Goal: Task Accomplishment & Management: Manage account settings

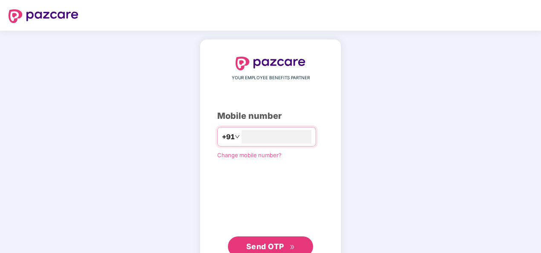
type input "**********"
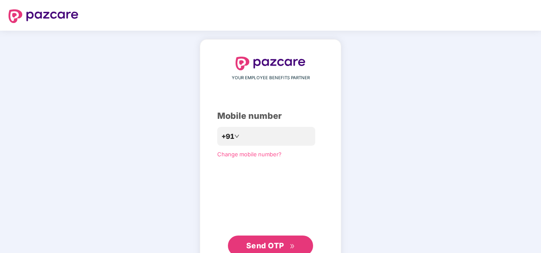
click at [266, 242] on span "Send OTP" at bounding box center [265, 245] width 38 height 9
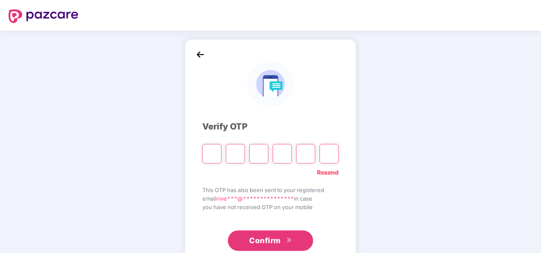
type input "*"
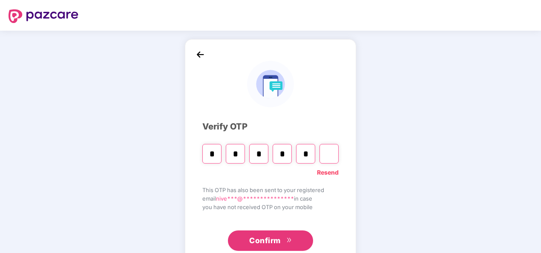
type input "*"
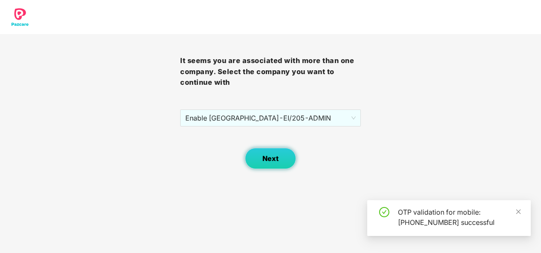
click at [271, 157] on span "Next" at bounding box center [270, 159] width 16 height 8
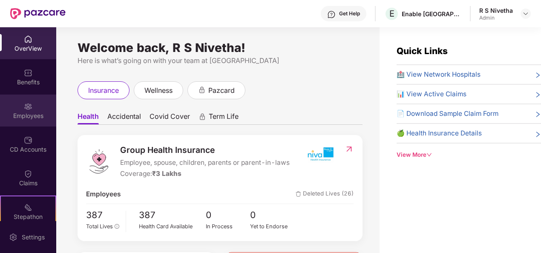
click at [22, 97] on div "Employees" at bounding box center [28, 111] width 56 height 32
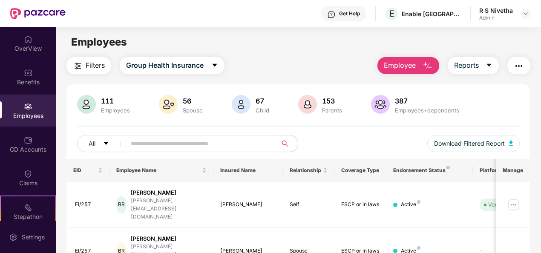
click at [248, 146] on input "text" at bounding box center [198, 143] width 135 height 13
type input "******"
click at [409, 64] on span "Employee" at bounding box center [400, 65] width 32 height 11
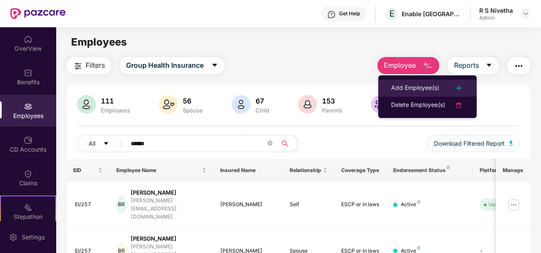
click at [412, 89] on div "Add Employee(s)" at bounding box center [415, 88] width 48 height 10
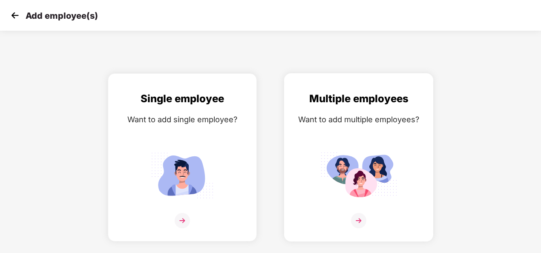
click at [361, 184] on img at bounding box center [358, 175] width 77 height 53
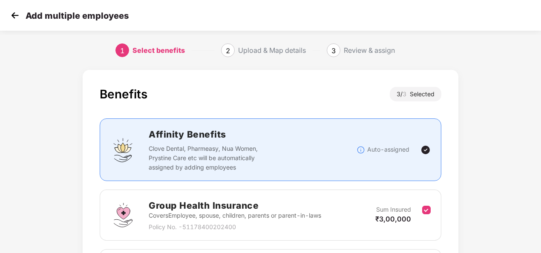
scroll to position [180, 0]
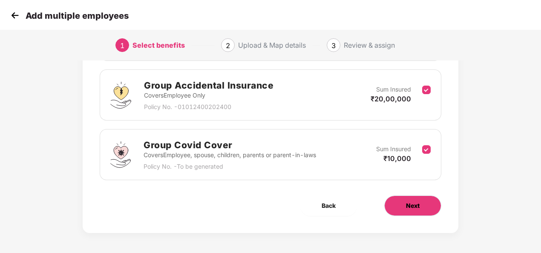
click at [412, 203] on span "Next" at bounding box center [413, 205] width 14 height 9
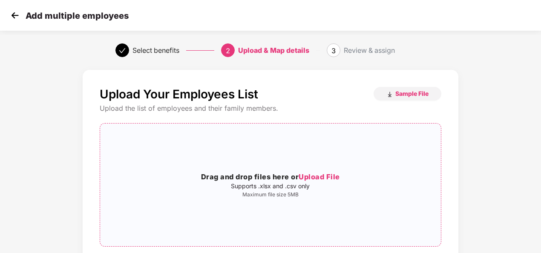
scroll to position [18, 0]
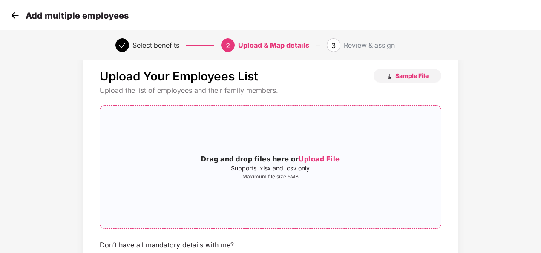
click at [281, 171] on p "Supports .xlsx and .csv only" at bounding box center [270, 168] width 341 height 7
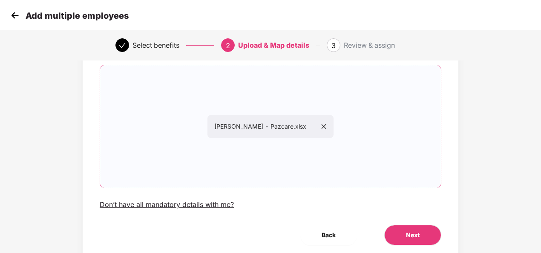
scroll to position [89, 0]
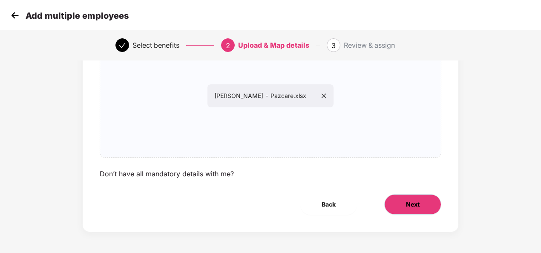
click at [412, 207] on span "Next" at bounding box center [413, 204] width 14 height 9
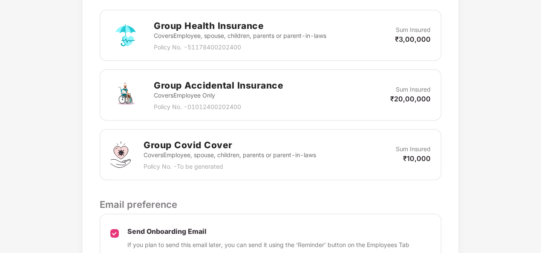
scroll to position [349, 0]
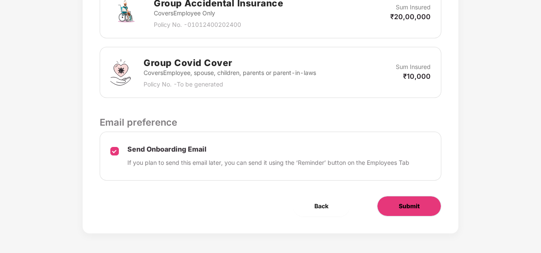
click at [392, 202] on button "Submit" at bounding box center [409, 206] width 64 height 20
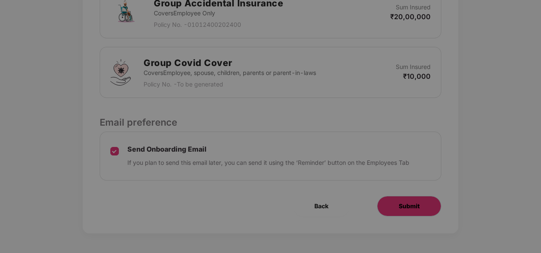
scroll to position [0, 0]
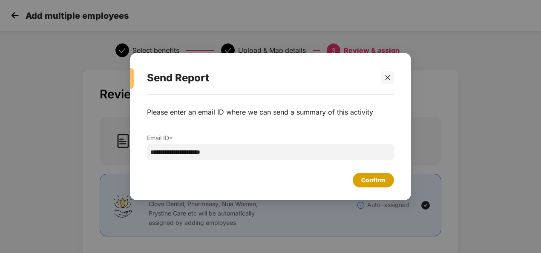
click at [382, 180] on div "Confirm" at bounding box center [373, 180] width 24 height 9
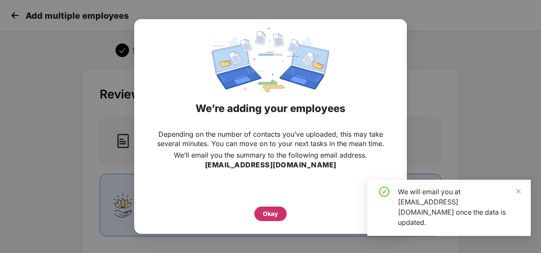
click at [266, 215] on div "Okay" at bounding box center [270, 213] width 15 height 9
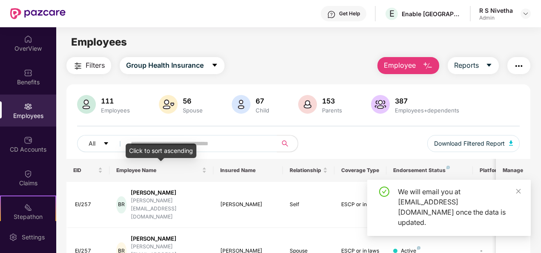
click at [160, 144] on div "Click to sort ascending" at bounding box center [161, 151] width 71 height 14
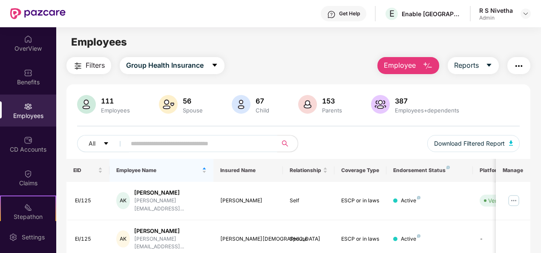
click at [210, 149] on input "text" at bounding box center [198, 143] width 135 height 13
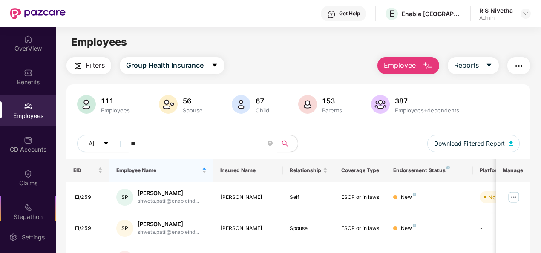
type input "*"
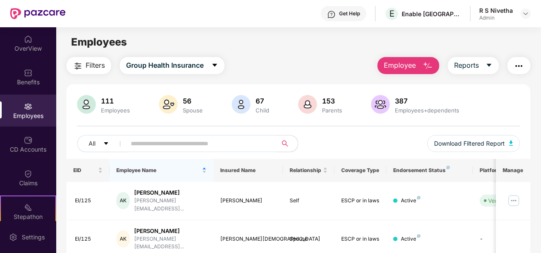
click at [262, 46] on div "Employees" at bounding box center [298, 42] width 484 height 16
click at [207, 144] on input "text" at bounding box center [198, 143] width 135 height 13
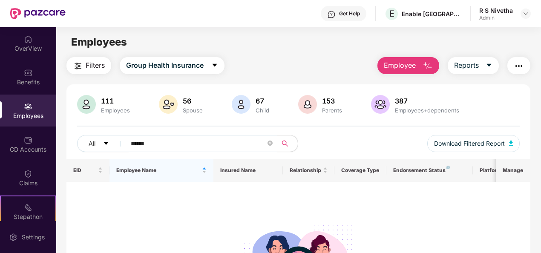
type input "******"
click at [176, 63] on span "Group Health Insurance" at bounding box center [165, 65] width 78 height 11
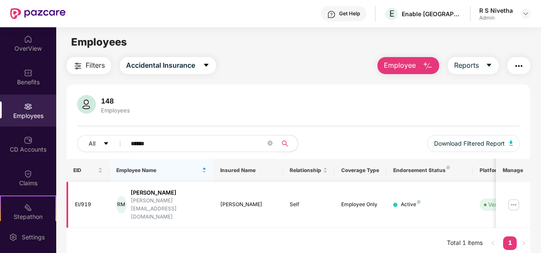
click at [520, 201] on img at bounding box center [514, 205] width 14 height 14
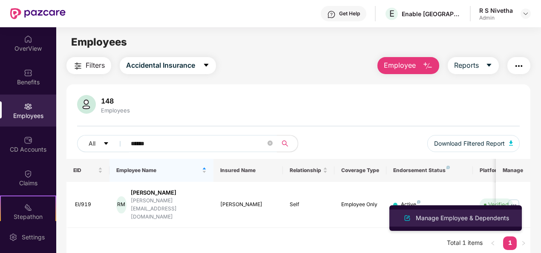
click at [411, 216] on img at bounding box center [407, 218] width 10 height 10
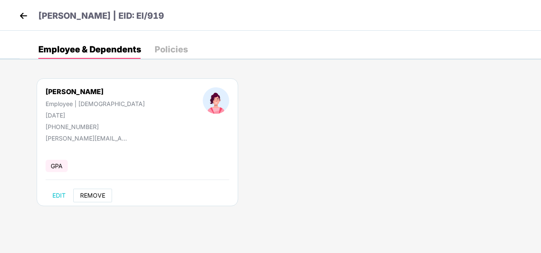
click at [92, 192] on span "REMOVE" at bounding box center [92, 195] width 25 height 7
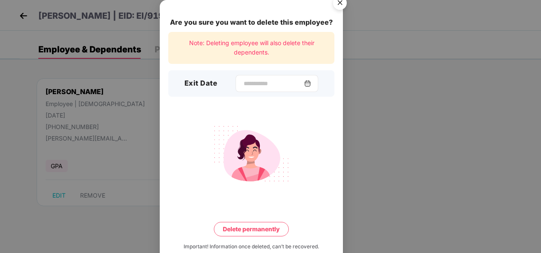
click at [311, 79] on div at bounding box center [277, 83] width 83 height 17
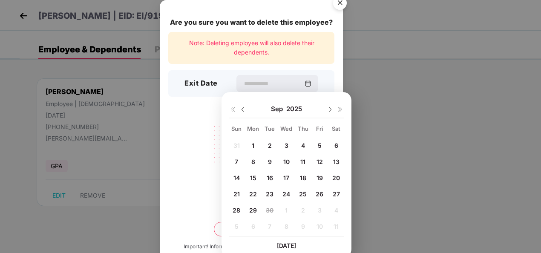
click at [250, 141] on div "1" at bounding box center [253, 145] width 13 height 13
type input "**********"
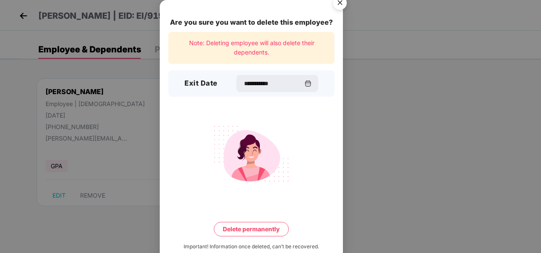
click at [253, 229] on button "Delete permanently" at bounding box center [251, 229] width 75 height 14
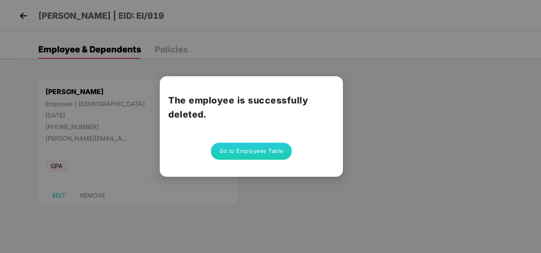
click at [265, 154] on button "Go to Employees Table" at bounding box center [251, 151] width 81 height 17
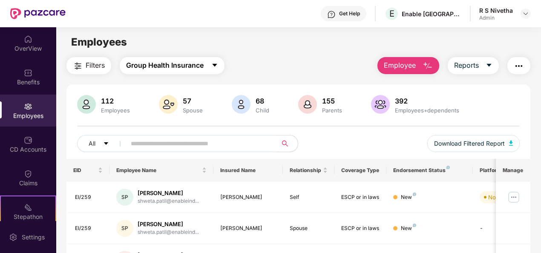
click at [185, 58] on button "Group Health Insurance" at bounding box center [172, 65] width 105 height 17
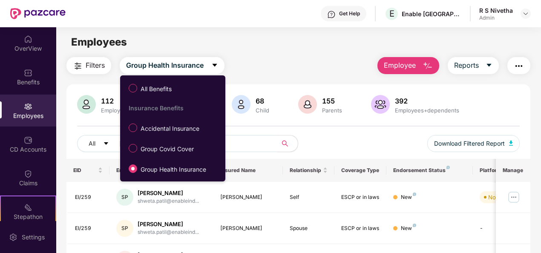
click at [300, 37] on div "Employees" at bounding box center [298, 42] width 484 height 16
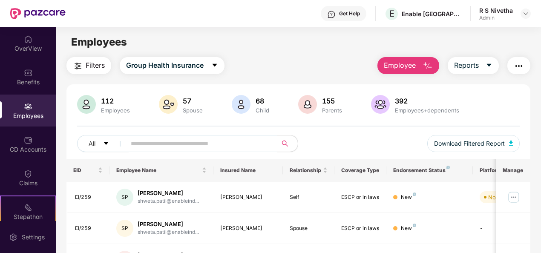
click at [185, 152] on span at bounding box center [199, 143] width 157 height 17
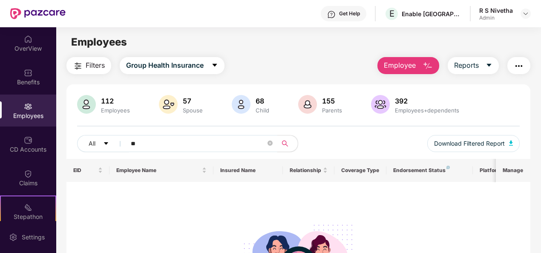
type input "*"
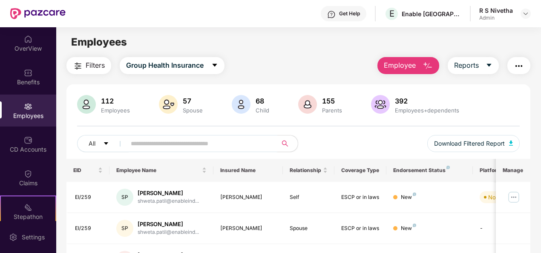
click at [181, 141] on input "text" at bounding box center [198, 143] width 135 height 13
click at [410, 58] on button "Employee" at bounding box center [408, 65] width 62 height 17
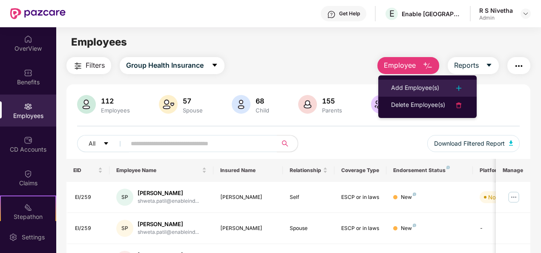
click at [412, 84] on div "Add Employee(s)" at bounding box center [415, 88] width 48 height 10
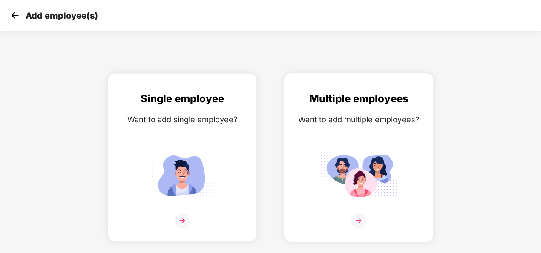
click at [364, 210] on div "Multiple employees Want to add multiple employees?" at bounding box center [358, 165] width 131 height 148
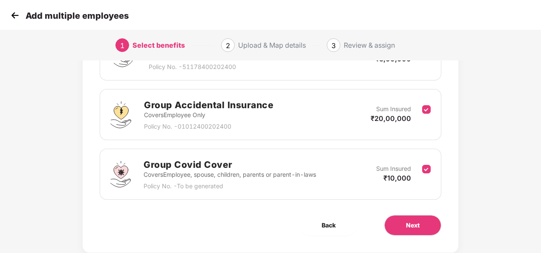
scroll to position [180, 0]
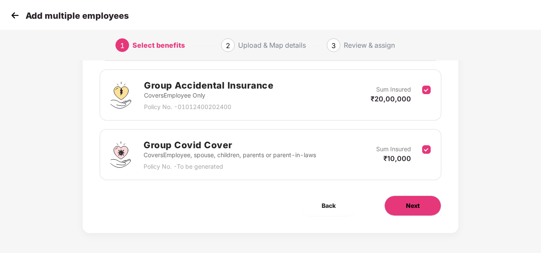
click at [418, 201] on span "Next" at bounding box center [413, 205] width 14 height 9
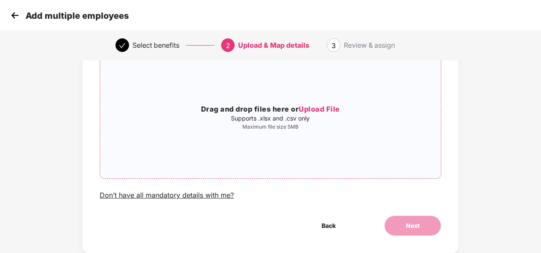
scroll to position [69, 0]
click at [319, 107] on span "Upload File" at bounding box center [319, 108] width 41 height 9
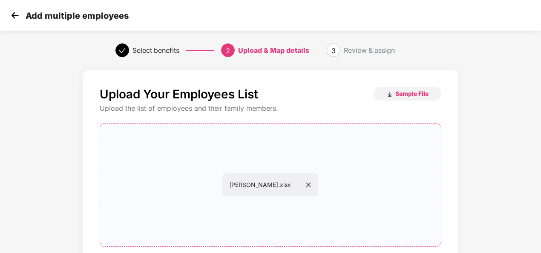
scroll to position [89, 0]
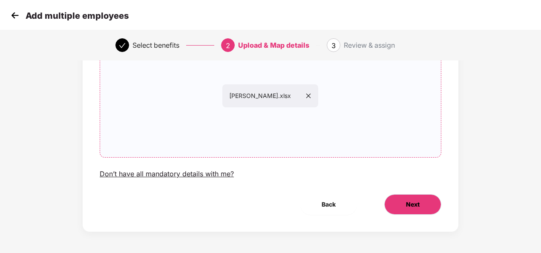
click at [405, 201] on button "Next" at bounding box center [412, 204] width 57 height 20
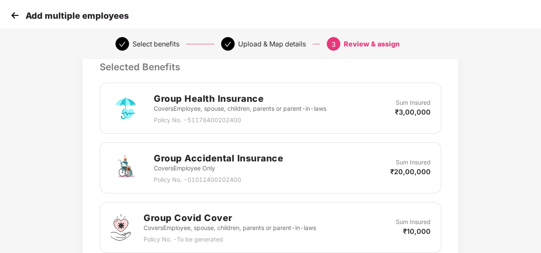
scroll to position [349, 0]
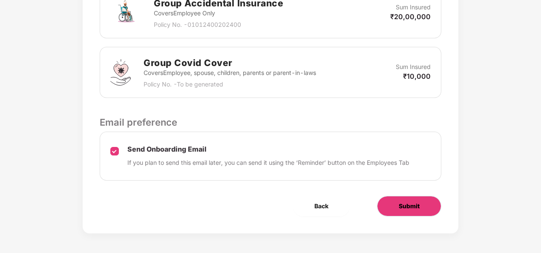
click at [395, 196] on button "Submit" at bounding box center [409, 206] width 64 height 20
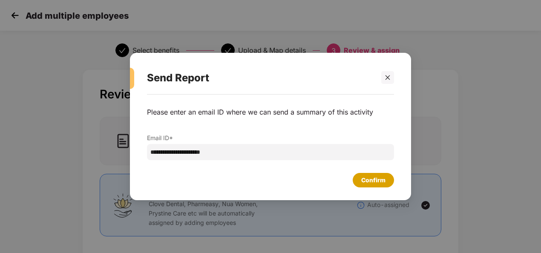
click at [367, 181] on div "Confirm" at bounding box center [373, 180] width 24 height 9
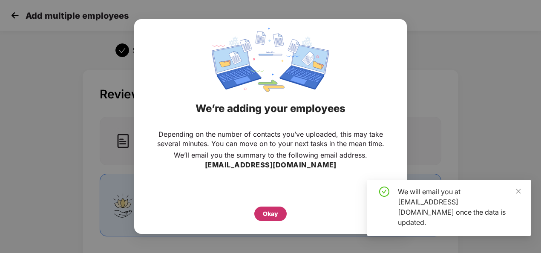
click at [271, 213] on div "Okay" at bounding box center [270, 213] width 15 height 9
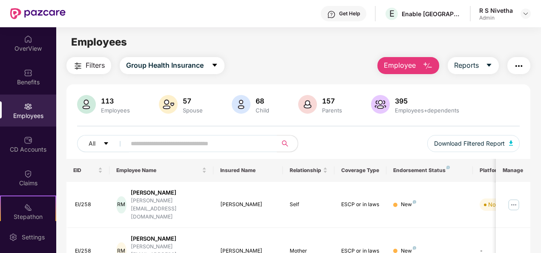
click at [30, 12] on img at bounding box center [37, 13] width 55 height 11
